Goal: Find specific page/section: Find specific page/section

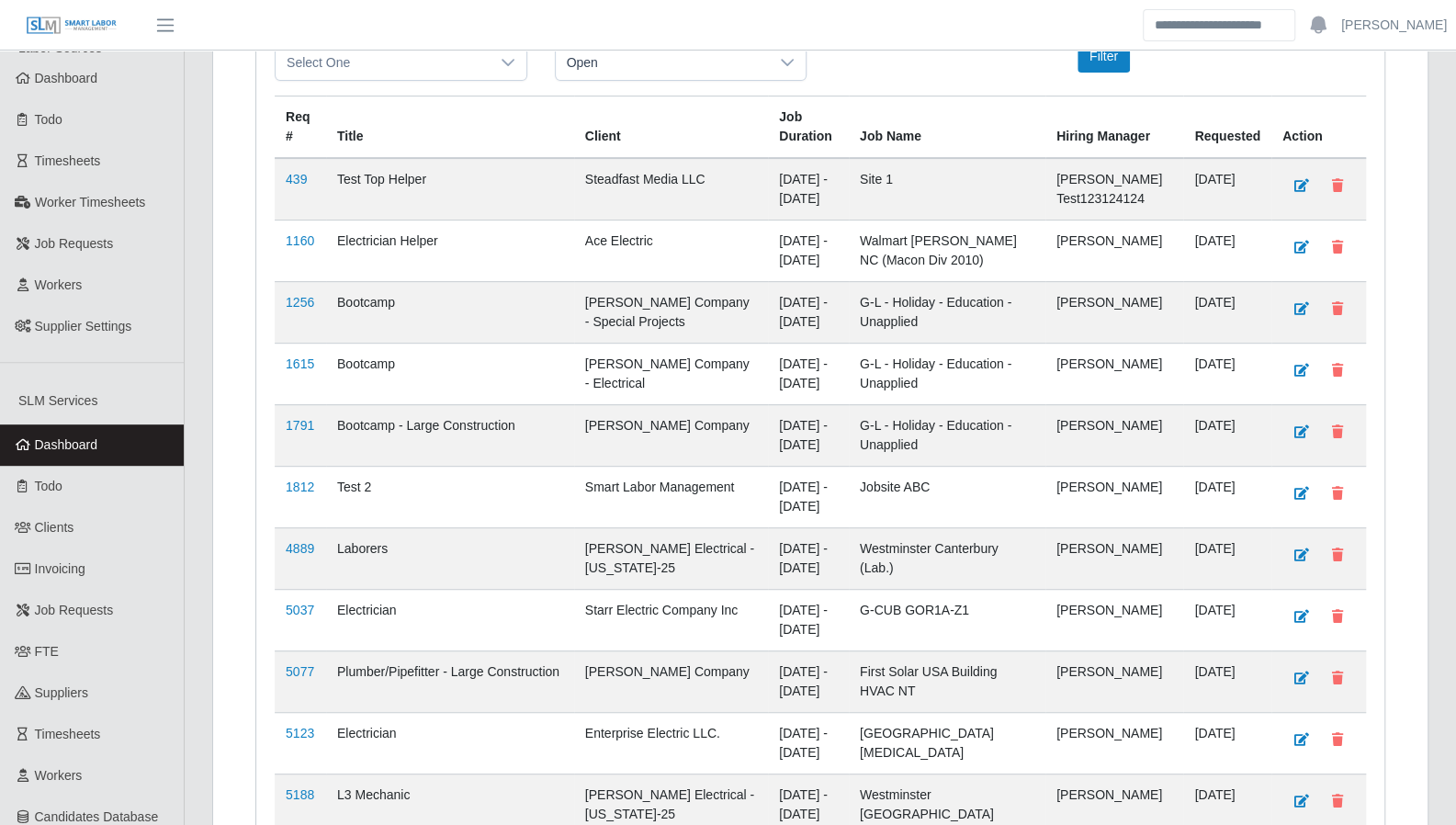
scroll to position [364, 0]
click at [91, 630] on link "FTE" at bounding box center [91, 651] width 184 height 42
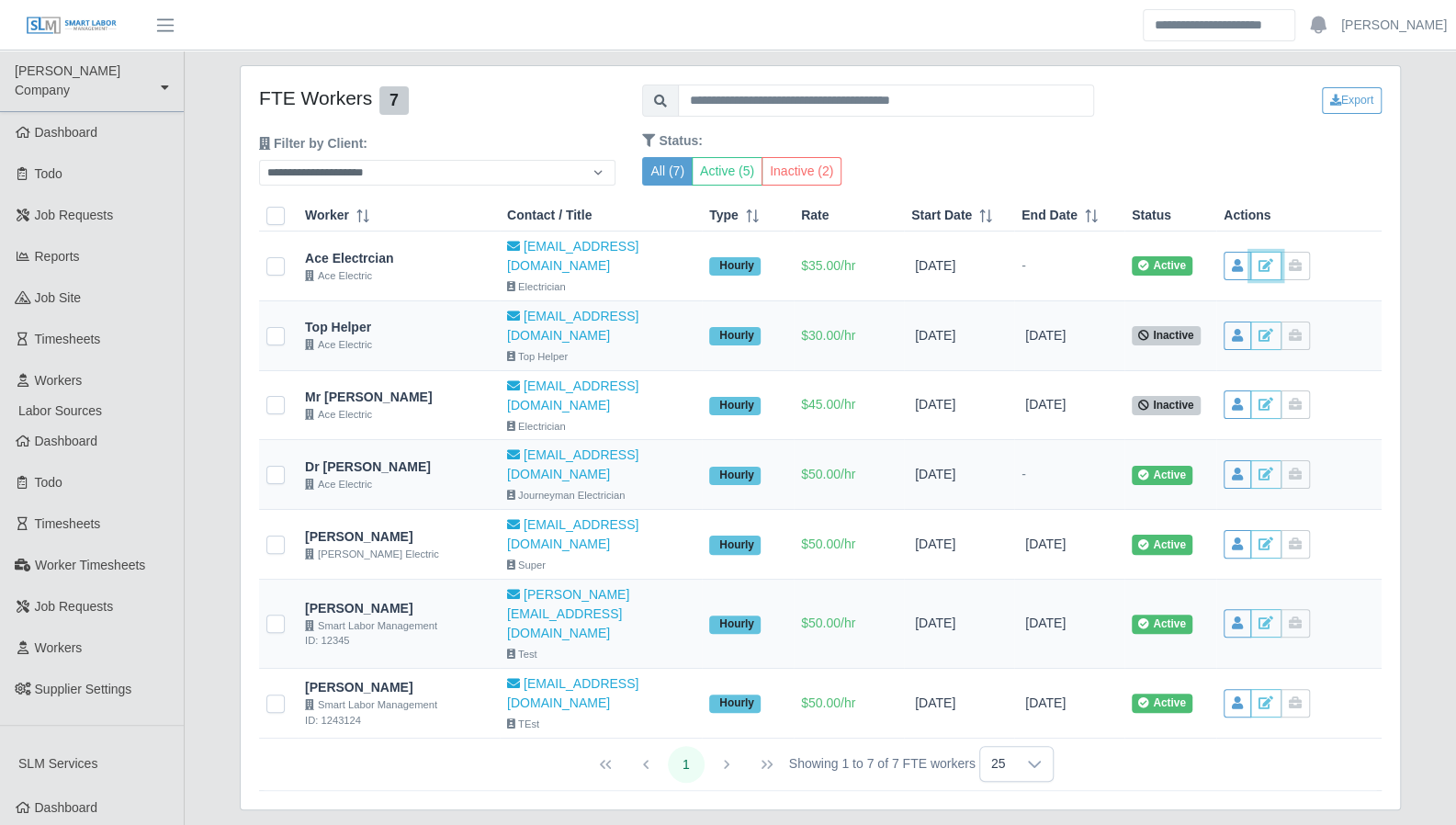
click at [1267, 265] on button at bounding box center [1267, 266] width 31 height 29
click at [1260, 537] on icon at bounding box center [1266, 544] width 15 height 13
click at [1228, 688] on button at bounding box center [1238, 702] width 28 height 29
click at [822, 175] on button "Inactive (2)" at bounding box center [801, 171] width 80 height 29
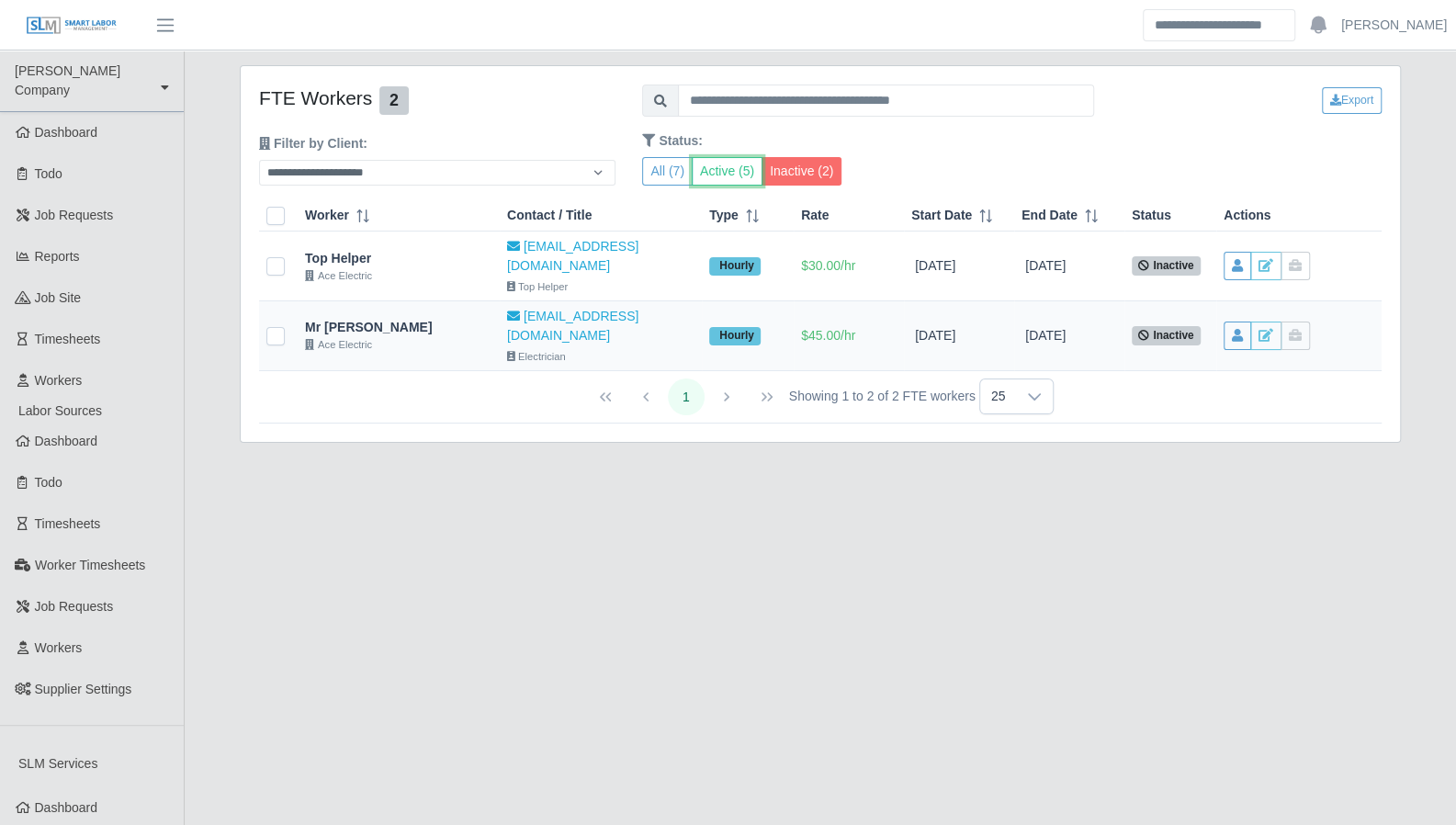
click at [724, 157] on button "Active (5)" at bounding box center [727, 171] width 71 height 29
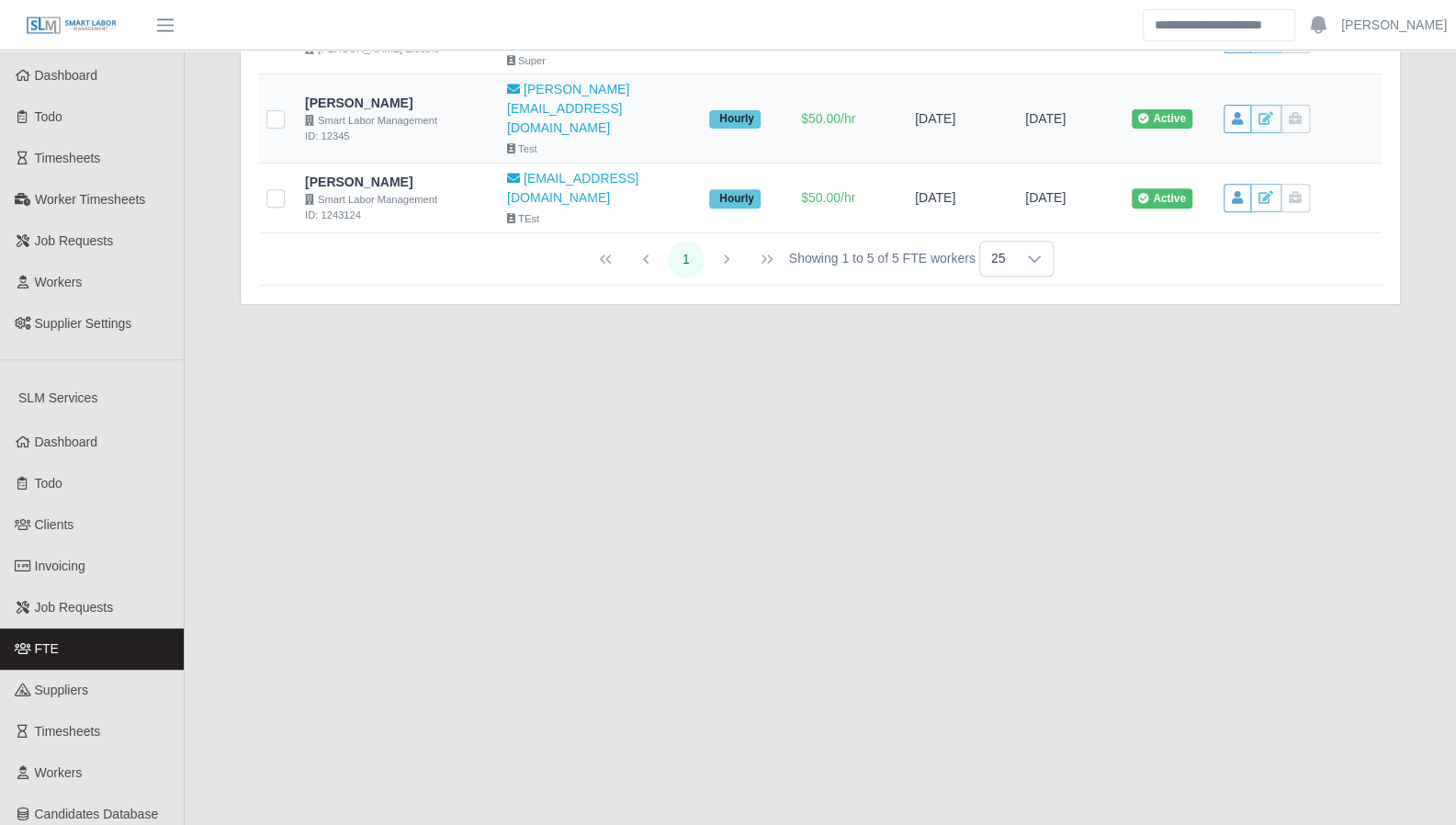
scroll to position [367, 0]
click at [66, 515] on span "Clients" at bounding box center [54, 522] width 40 height 15
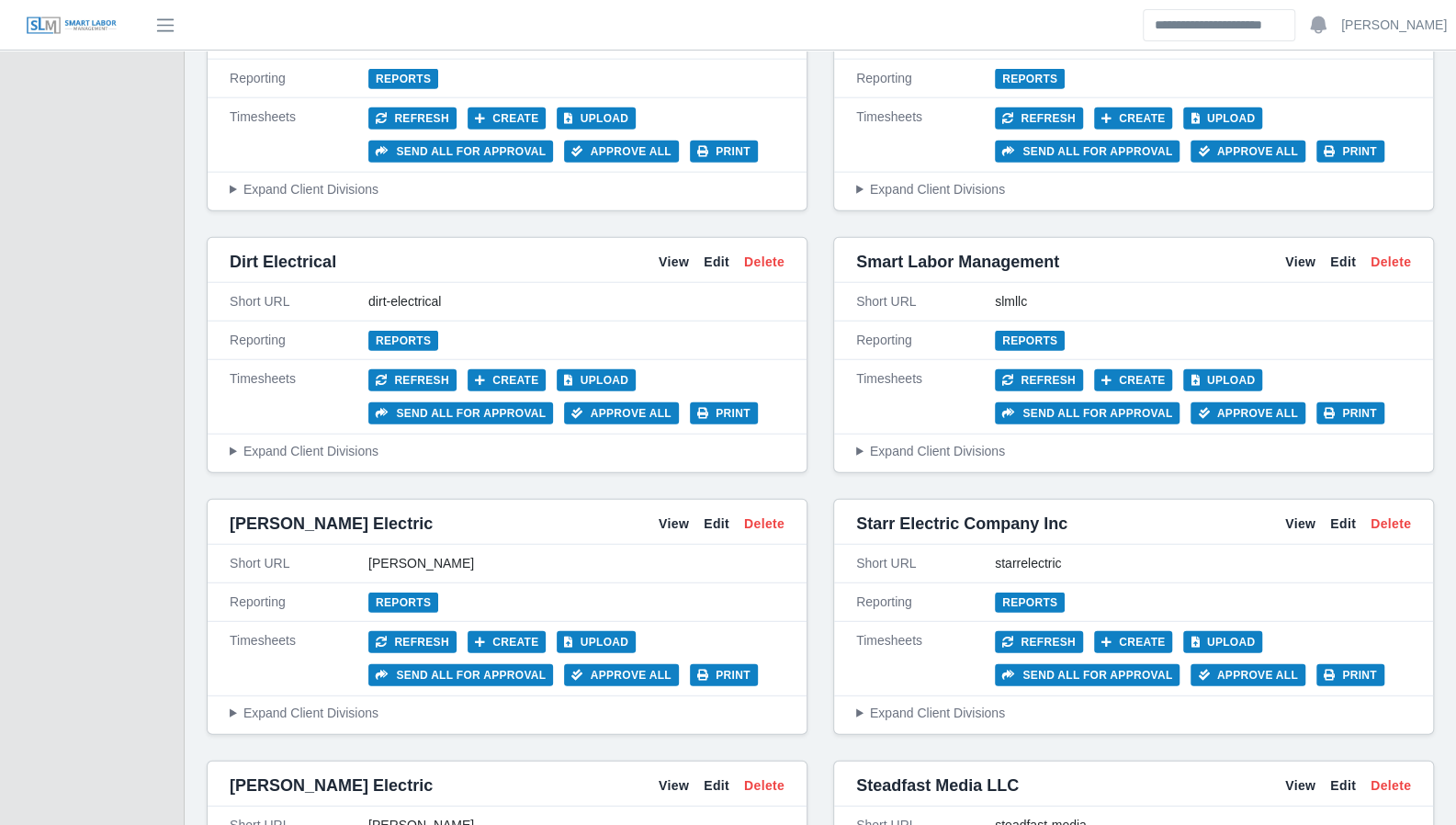
scroll to position [3020, 0]
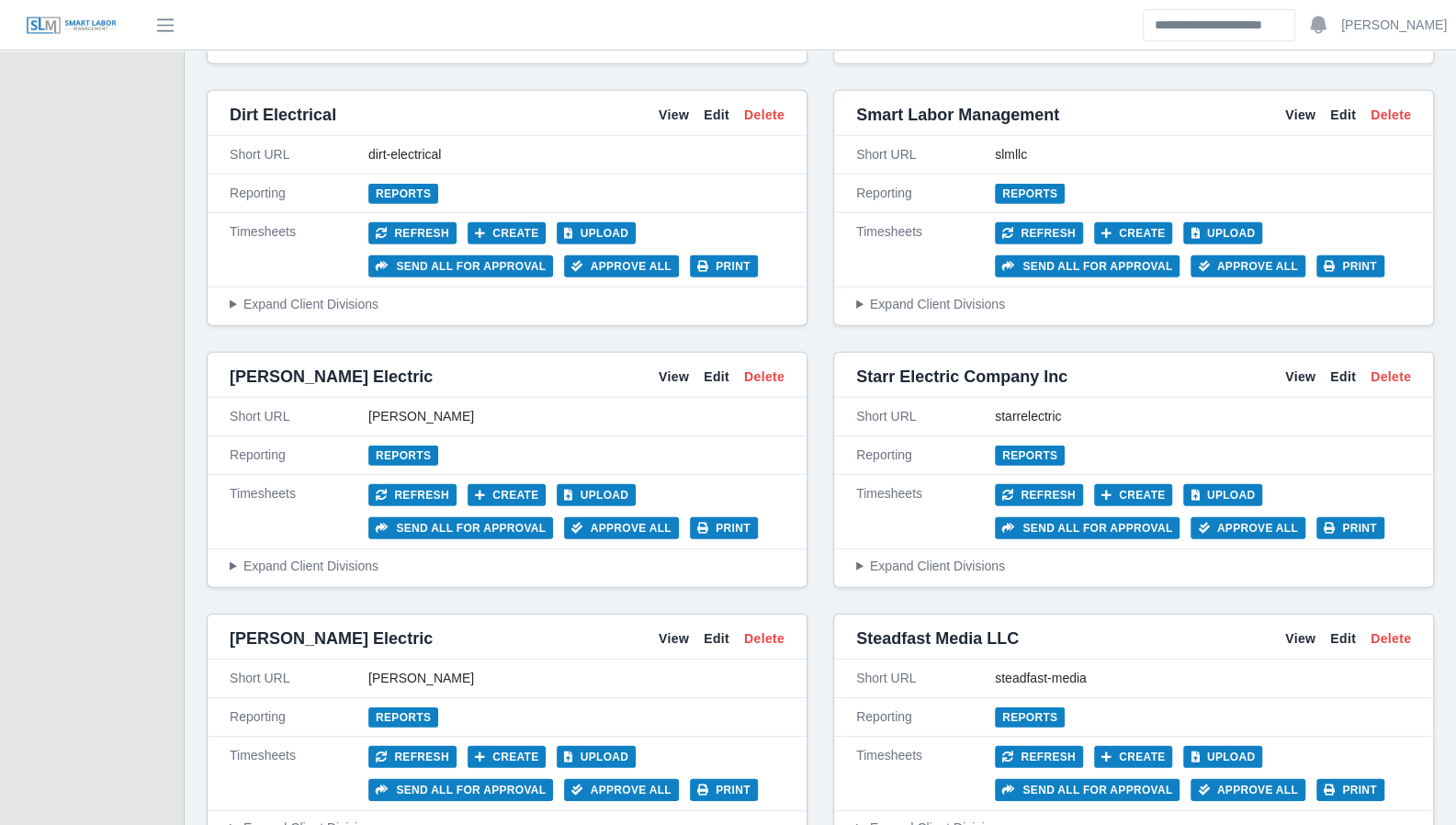
click at [1306, 105] on link "View" at bounding box center [1300, 114] width 30 height 19
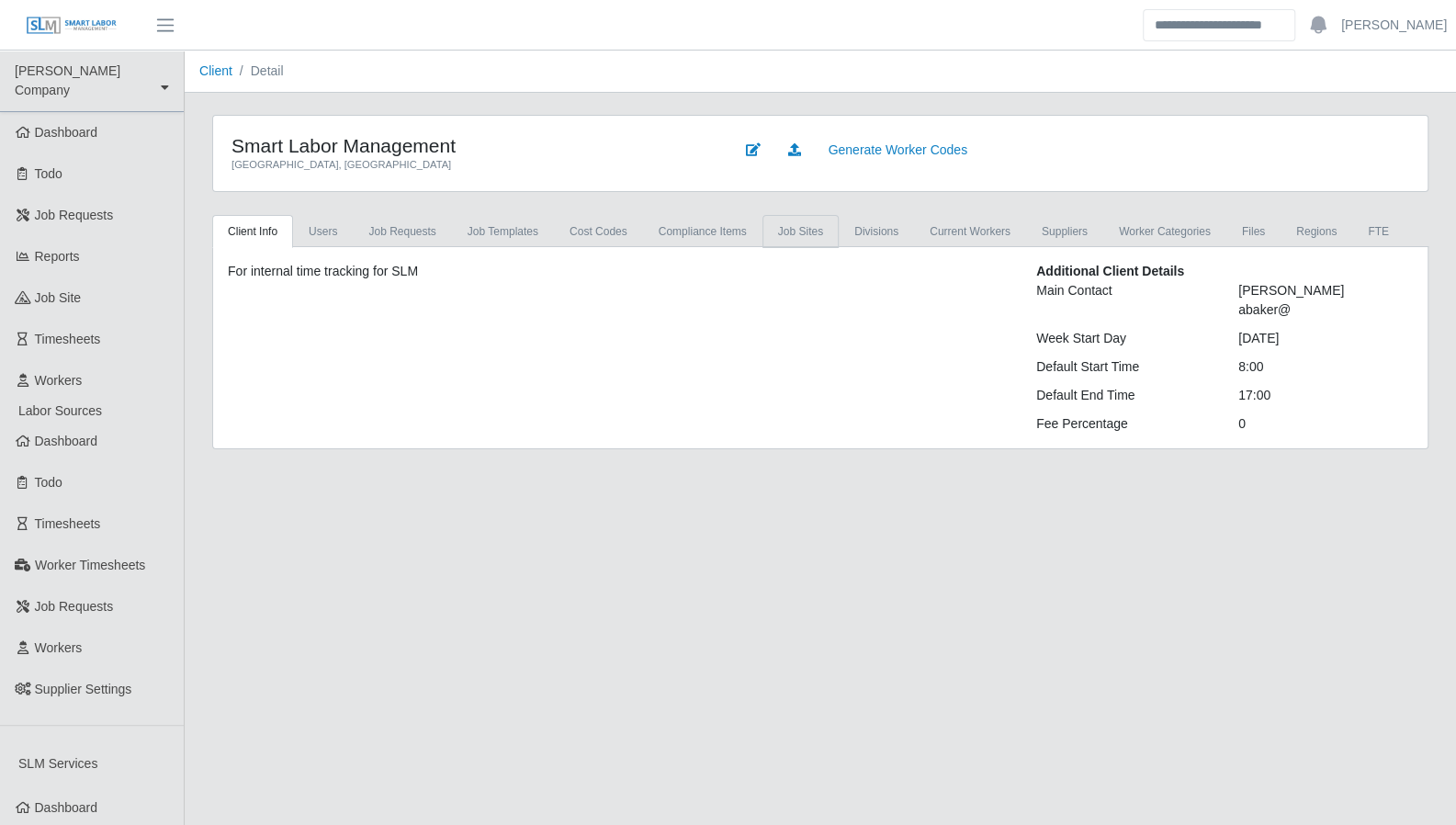
click at [773, 218] on link "job sites" at bounding box center [800, 232] width 77 height 33
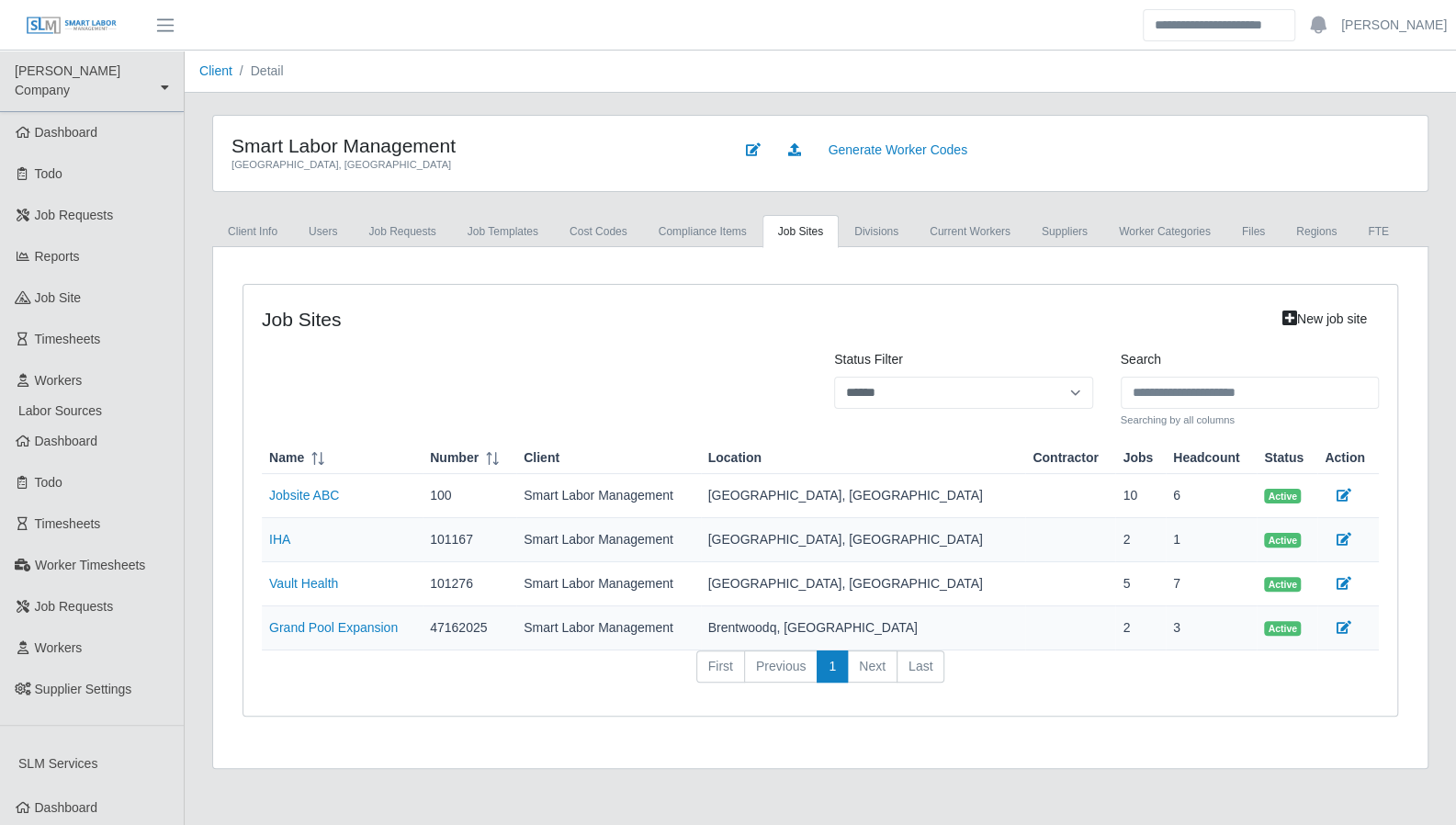
click at [337, 488] on td "Jobsite ABC" at bounding box center [343, 496] width 161 height 44
click at [334, 488] on td "Jobsite ABC" at bounding box center [343, 496] width 161 height 44
click at [327, 489] on link "Jobsite ABC" at bounding box center [305, 495] width 70 height 15
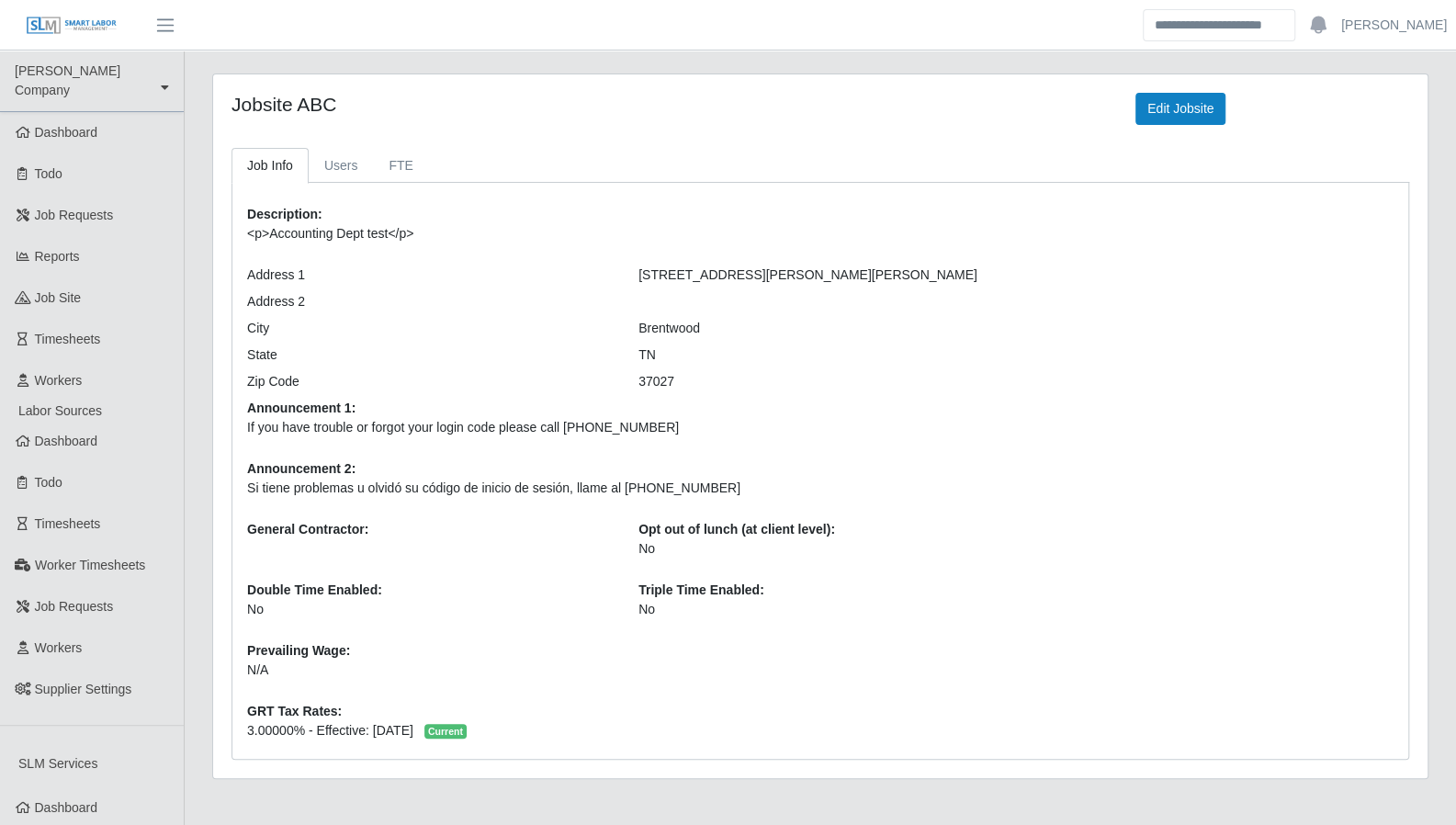
click at [448, 137] on div "Jobsite ABC Edit Jobsite Job Info Users FTE Description: <p>Accounting Dept tes…" at bounding box center [821, 426] width 1215 height 703
click at [387, 164] on link "FTE" at bounding box center [401, 165] width 55 height 36
